Goal: Transaction & Acquisition: Book appointment/travel/reservation

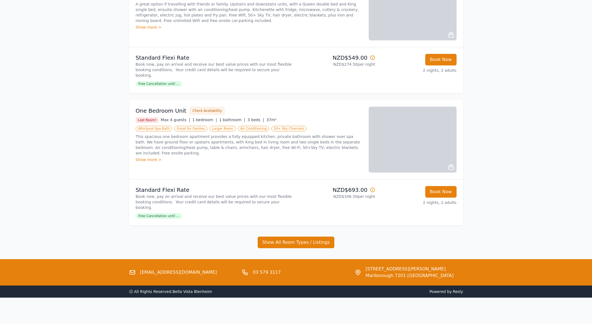
scroll to position [586, 0]
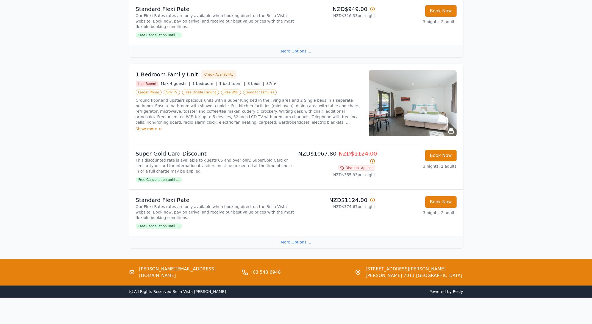
scroll to position [684, 0]
